Goal: Task Accomplishment & Management: Complete application form

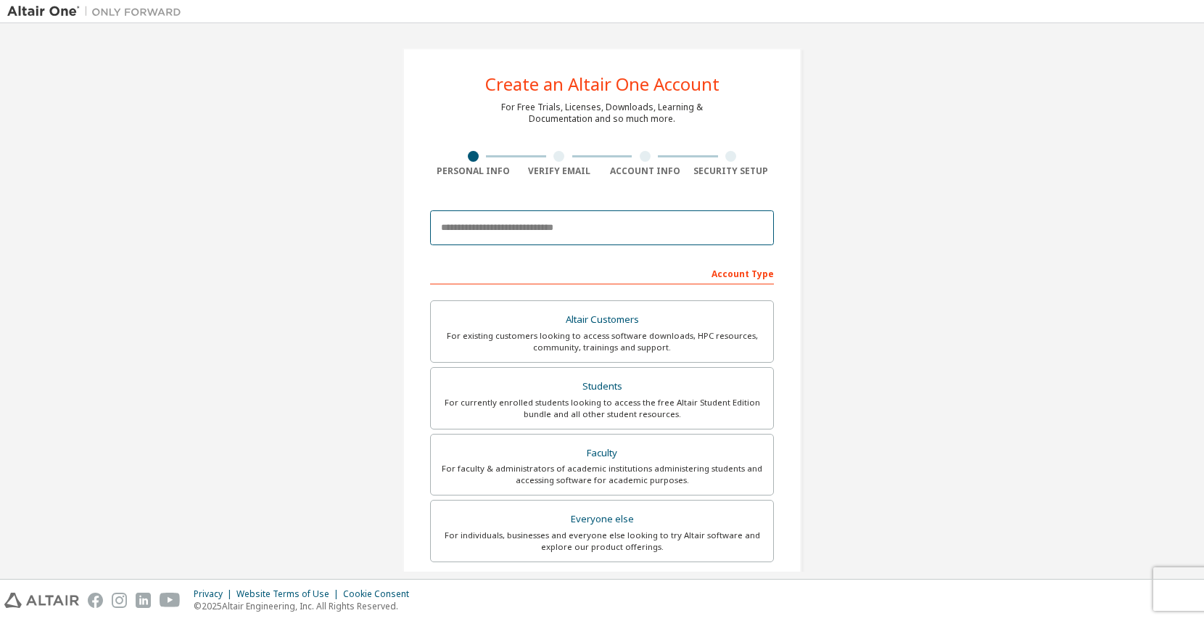
click at [578, 230] on input "email" at bounding box center [602, 227] width 344 height 35
type input "**********"
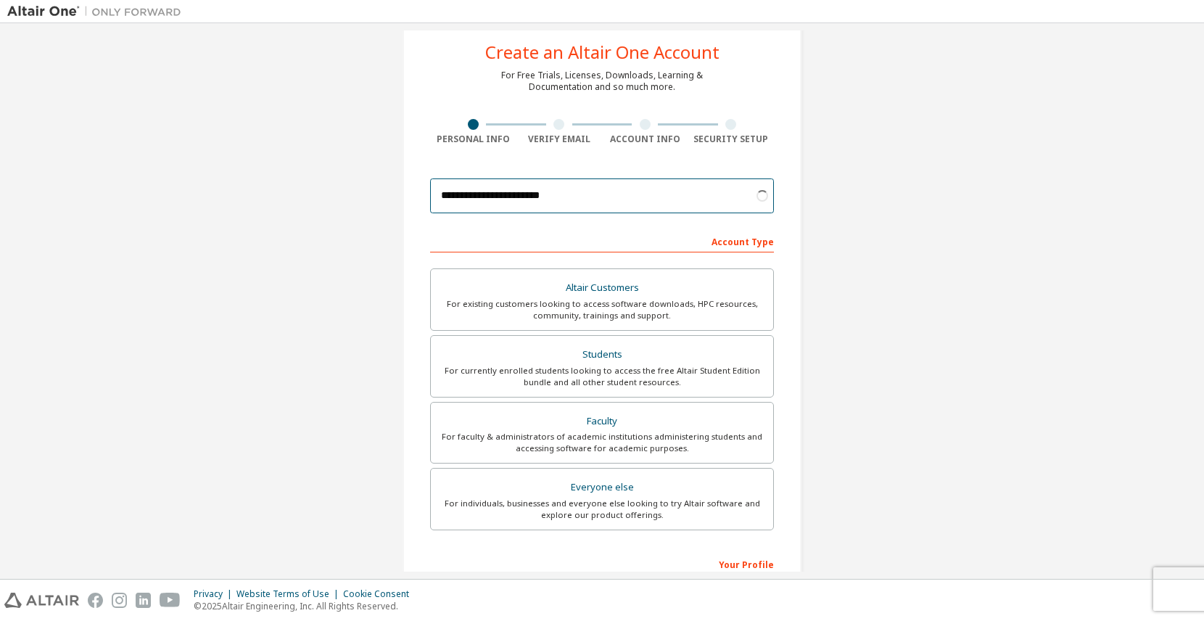
scroll to position [36, 0]
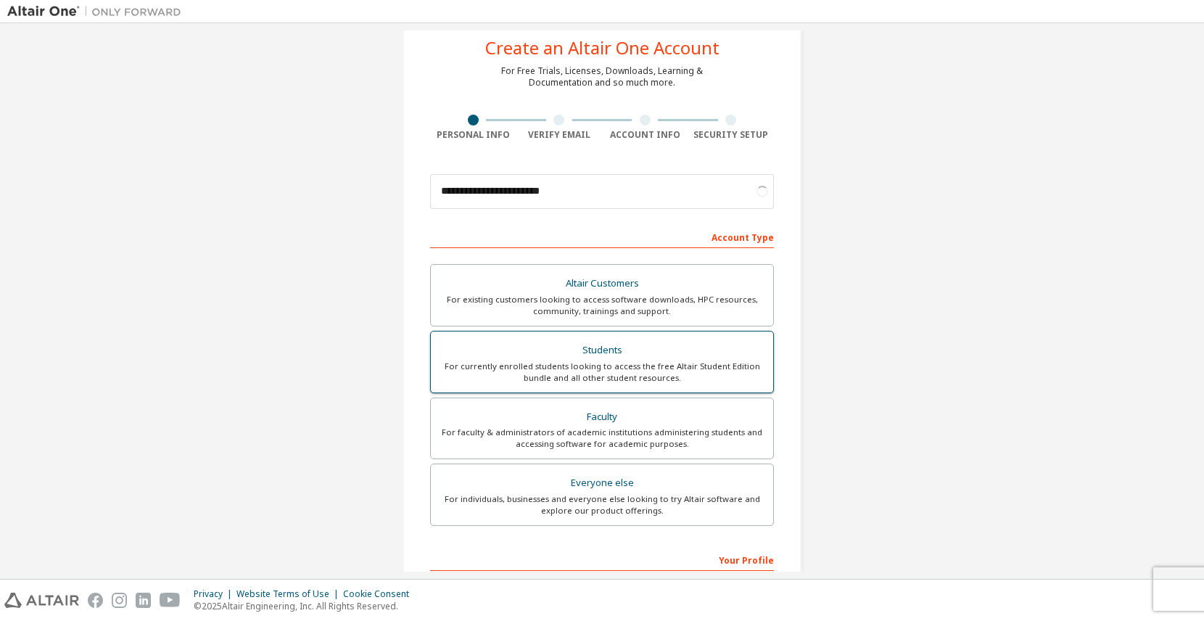
click at [585, 358] on div "Students" at bounding box center [602, 350] width 325 height 20
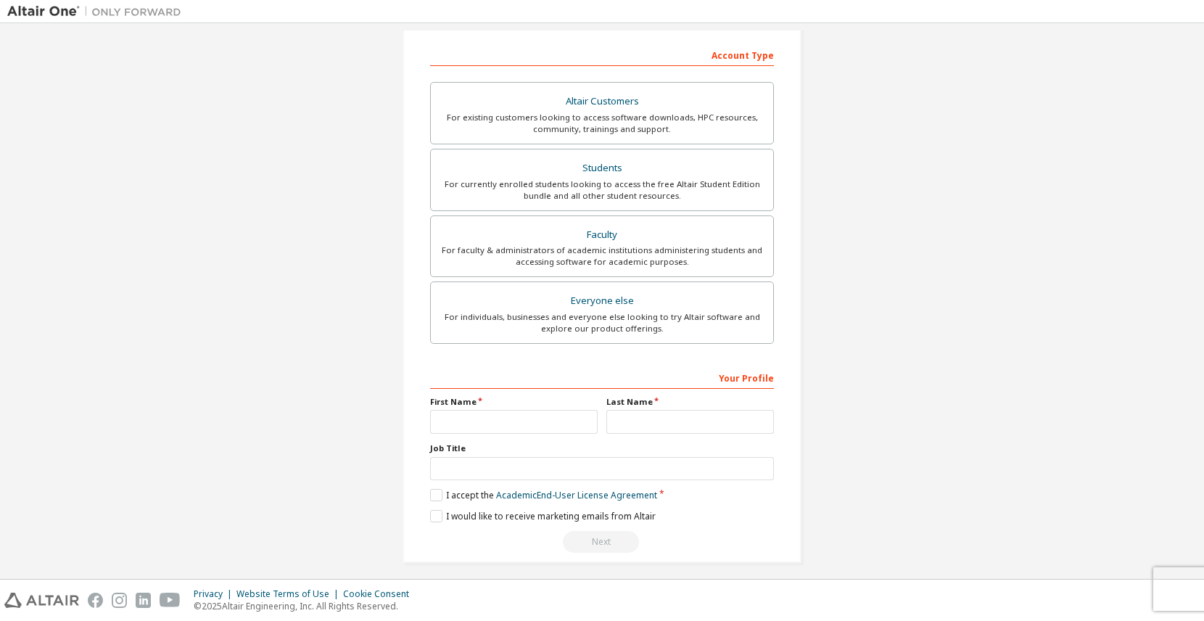
scroll to position [227, 0]
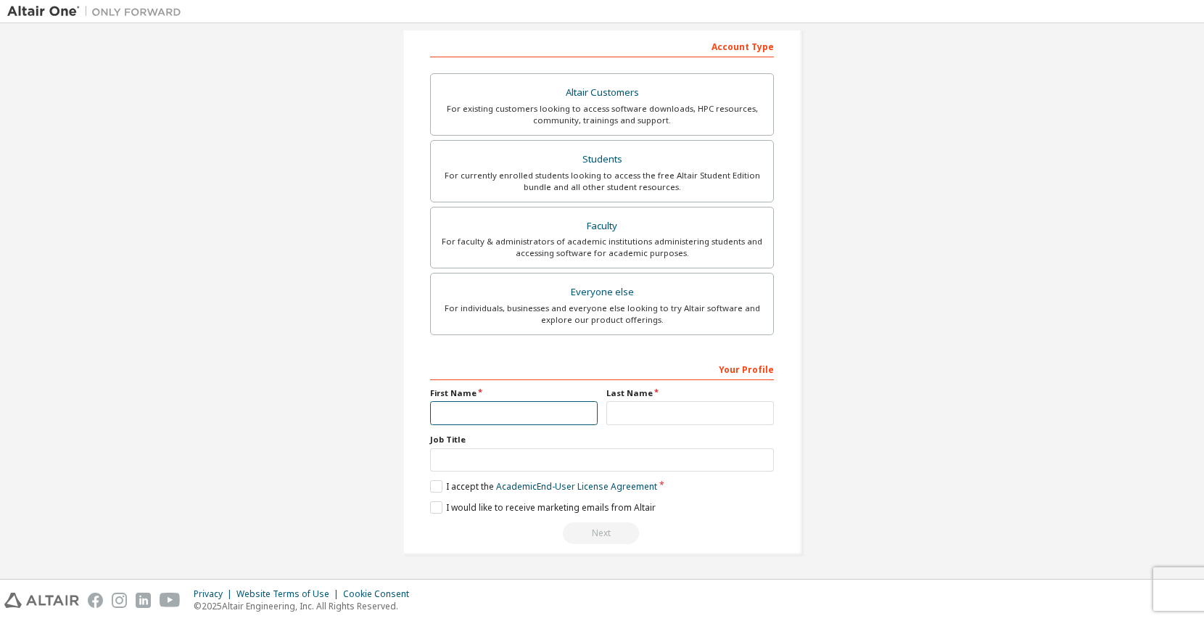
click at [562, 418] on input "text" at bounding box center [514, 413] width 168 height 24
type input "******"
click at [623, 416] on input "text" at bounding box center [691, 413] width 168 height 24
type input "******"
click at [599, 458] on input "text" at bounding box center [602, 460] width 344 height 24
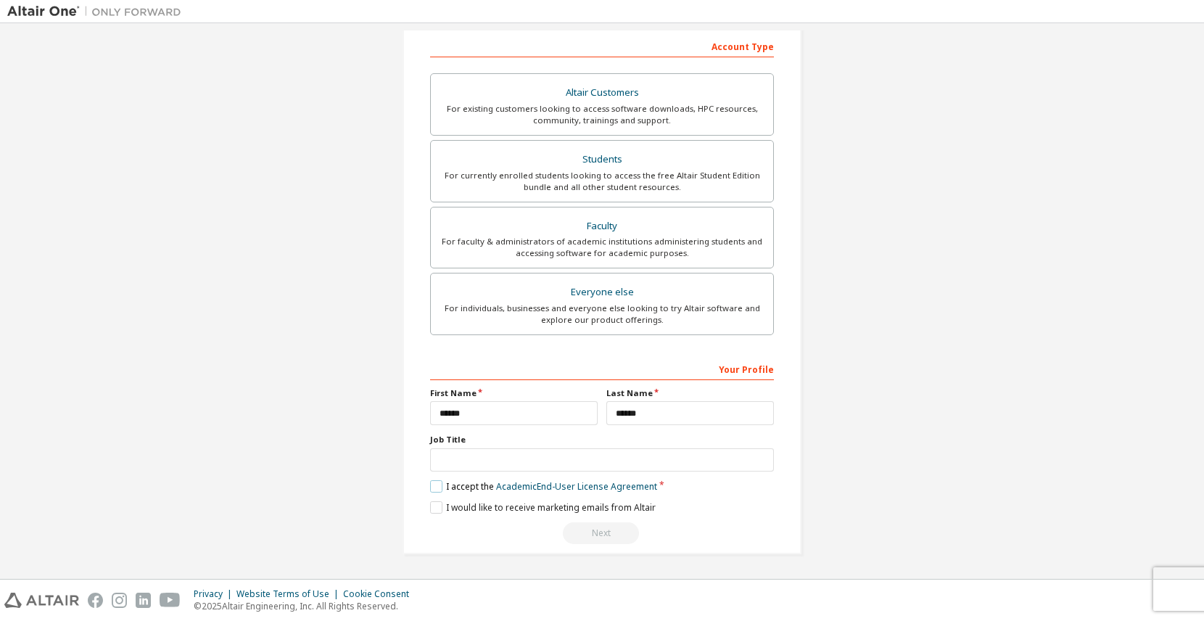
click at [438, 488] on label "I accept the Academic End-User License Agreement" at bounding box center [543, 486] width 227 height 12
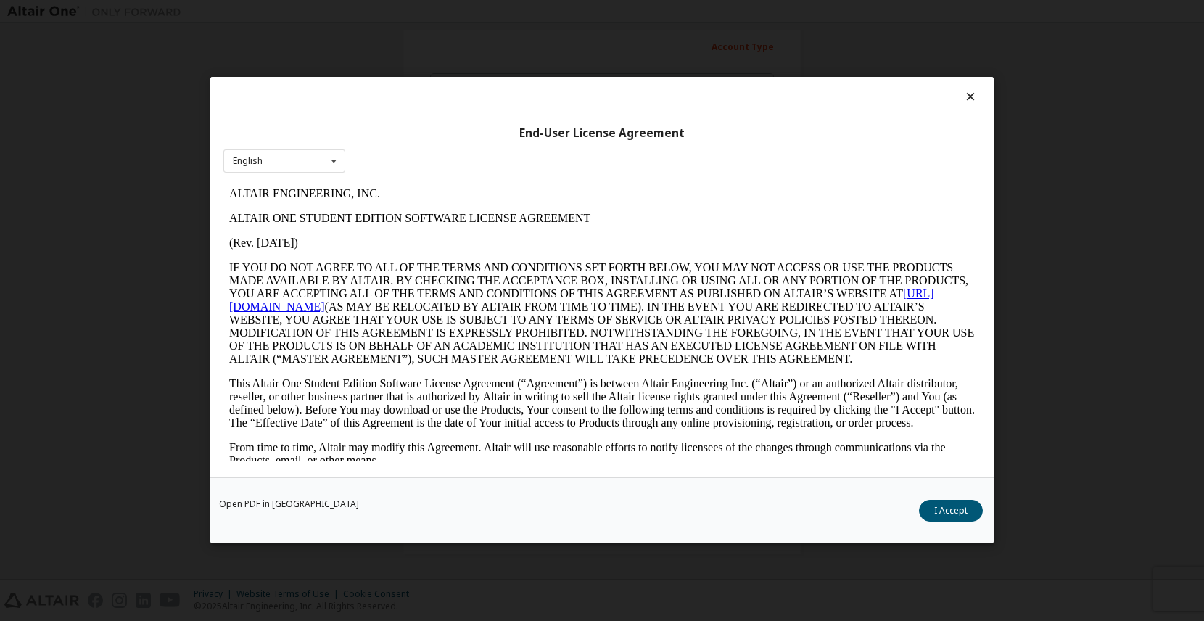
scroll to position [0, 0]
click at [937, 509] on button "I Accept" at bounding box center [951, 512] width 64 height 22
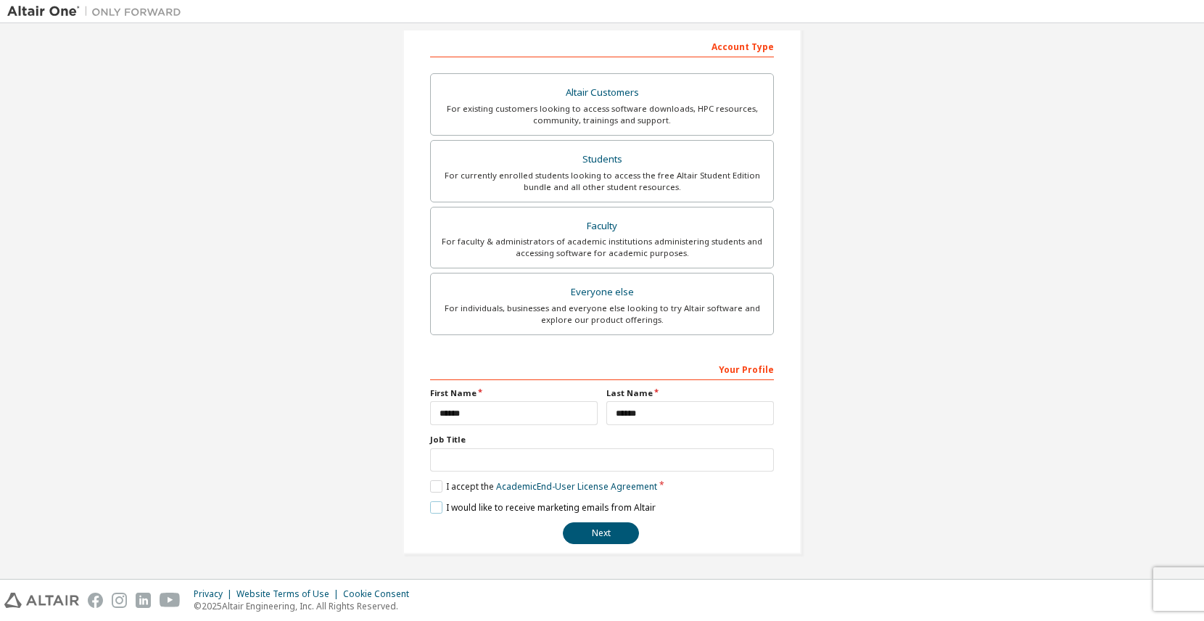
click at [442, 509] on label "I would like to receive marketing emails from Altair" at bounding box center [543, 507] width 226 height 12
click at [578, 540] on button "Next" at bounding box center [601, 533] width 76 height 22
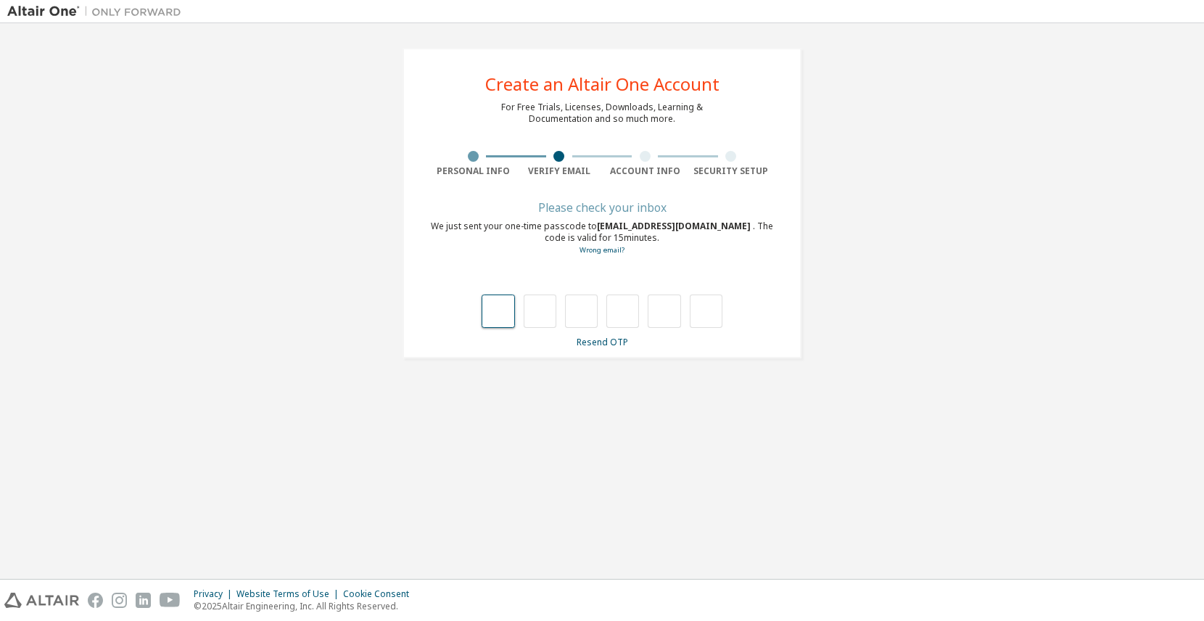
type input "*"
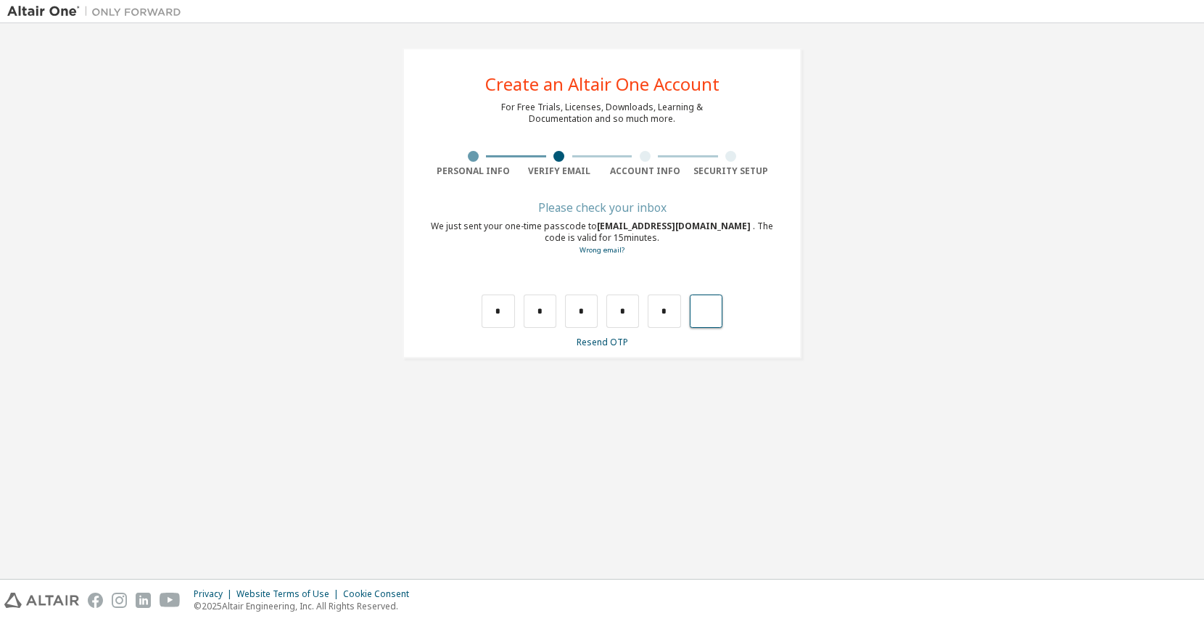
type input "*"
